Goal: Navigation & Orientation: Find specific page/section

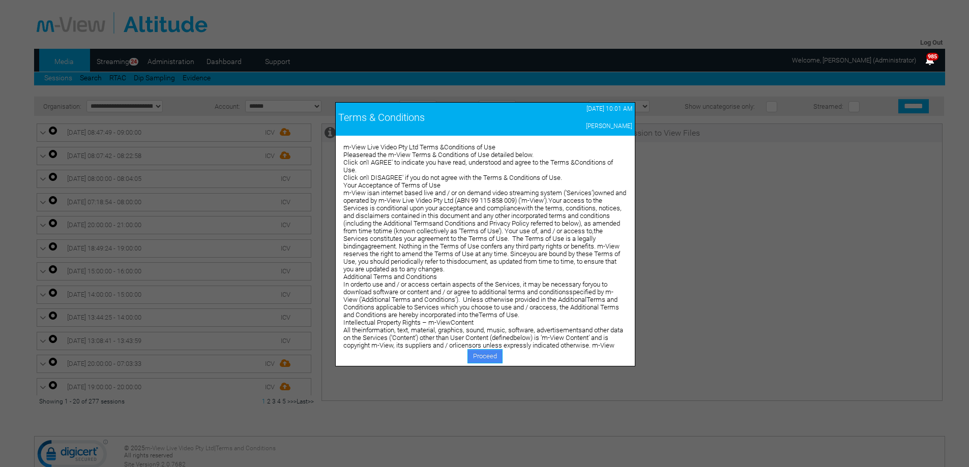
click at [480, 356] on link "Proceed" at bounding box center [484, 356] width 35 height 14
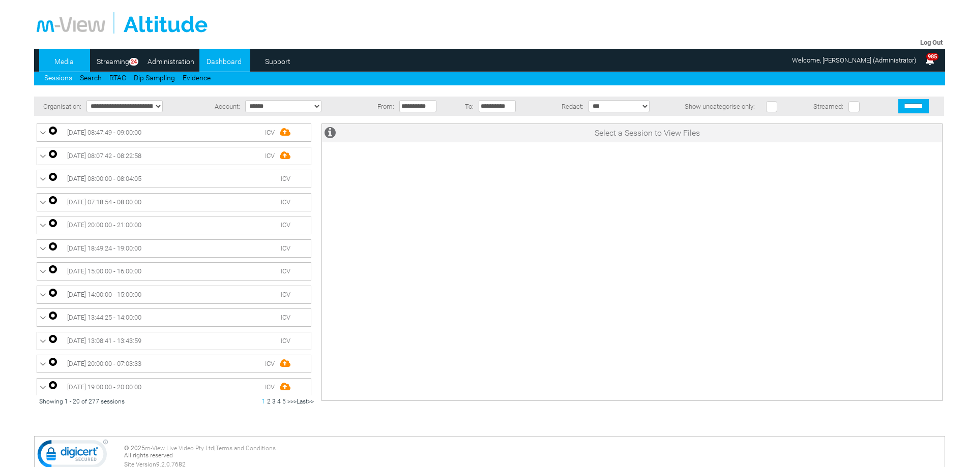
click at [225, 61] on link "Dashboard" at bounding box center [223, 61] width 49 height 15
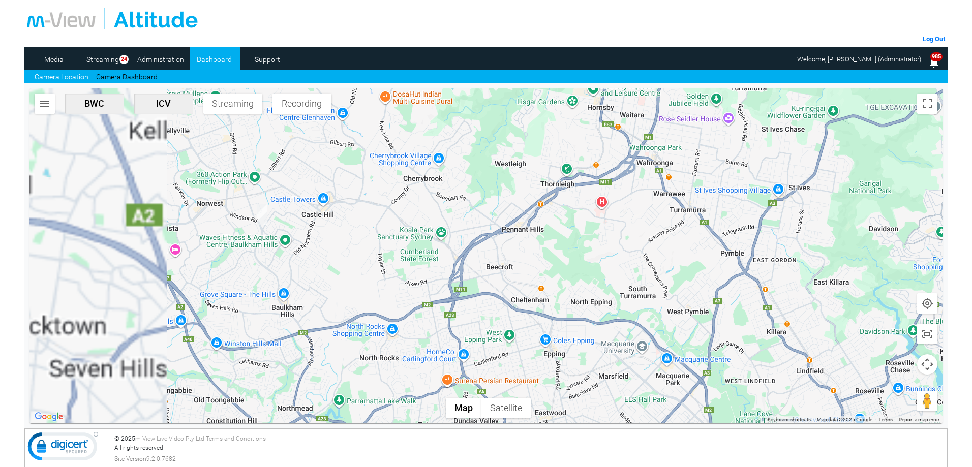
drag, startPoint x: 344, startPoint y: 349, endPoint x: 408, endPoint y: 268, distance: 102.8
click at [425, 274] on div at bounding box center [485, 255] width 913 height 335
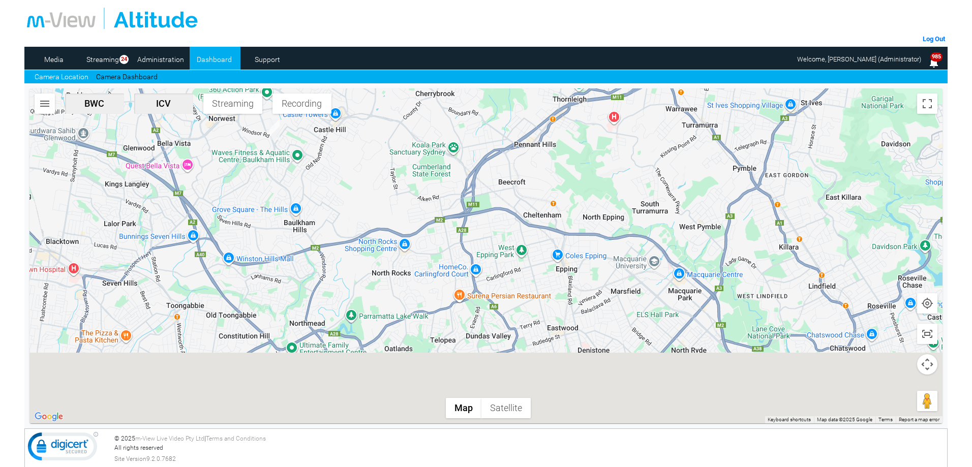
drag, startPoint x: 499, startPoint y: 326, endPoint x: 490, endPoint y: 240, distance: 86.9
click at [496, 241] on div at bounding box center [485, 255] width 913 height 335
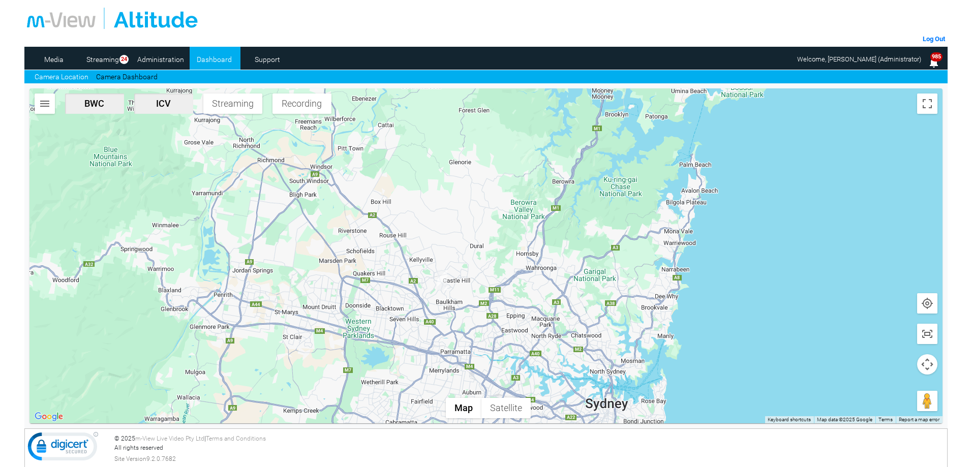
drag, startPoint x: 635, startPoint y: 297, endPoint x: 551, endPoint y: 304, distance: 84.7
click at [573, 374] on div at bounding box center [485, 255] width 913 height 335
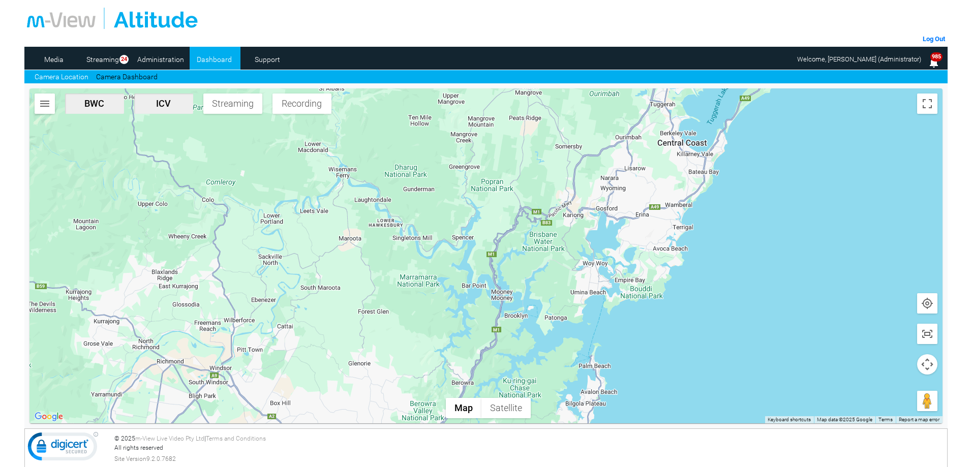
drag, startPoint x: 581, startPoint y: 272, endPoint x: 565, endPoint y: 296, distance: 28.6
click at [566, 296] on div at bounding box center [485, 255] width 913 height 335
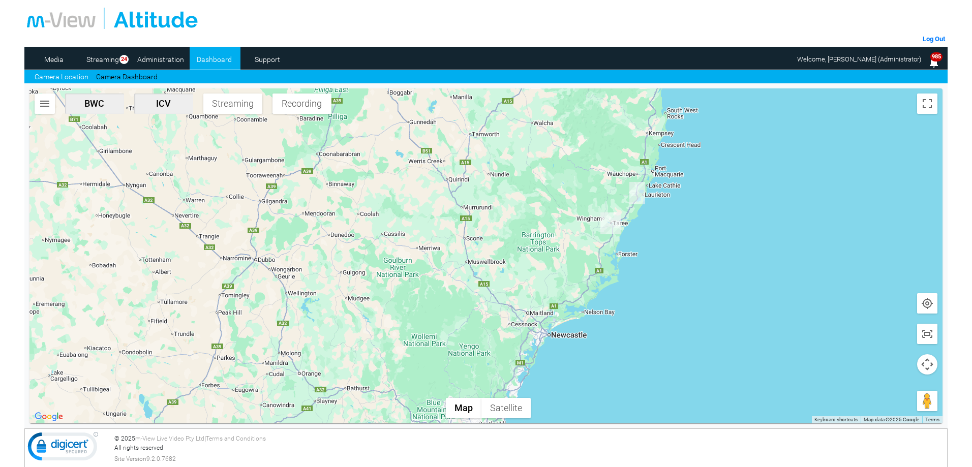
drag, startPoint x: 633, startPoint y: 179, endPoint x: 579, endPoint y: 271, distance: 106.5
click at [579, 271] on div at bounding box center [485, 255] width 913 height 335
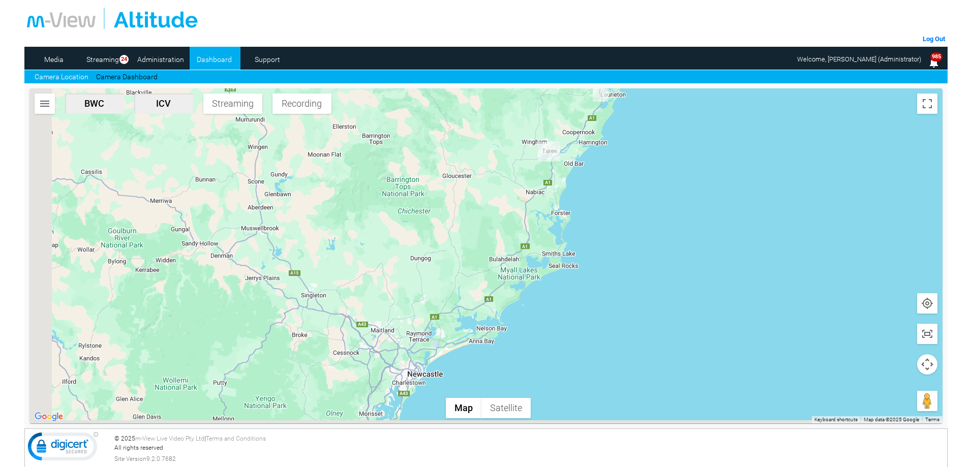
drag, startPoint x: 329, startPoint y: 344, endPoint x: 519, endPoint y: 40, distance: 358.1
click at [519, 40] on div "Log Out Media Streaming 24 Administration Dashboard Support Camera Location Cam…" at bounding box center [485, 172] width 923 height 345
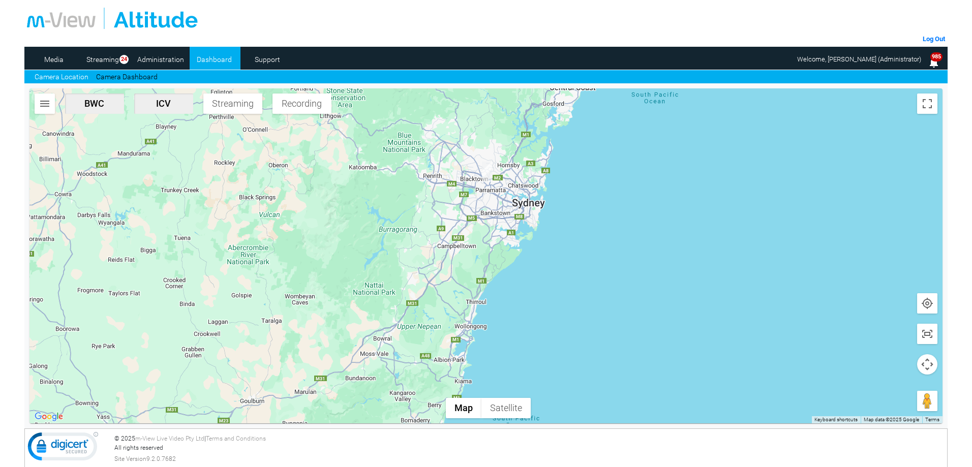
drag, startPoint x: 440, startPoint y: 332, endPoint x: 524, endPoint y: 134, distance: 215.3
click at [524, 134] on div at bounding box center [485, 255] width 913 height 335
